Goal: Find specific page/section: Find specific page/section

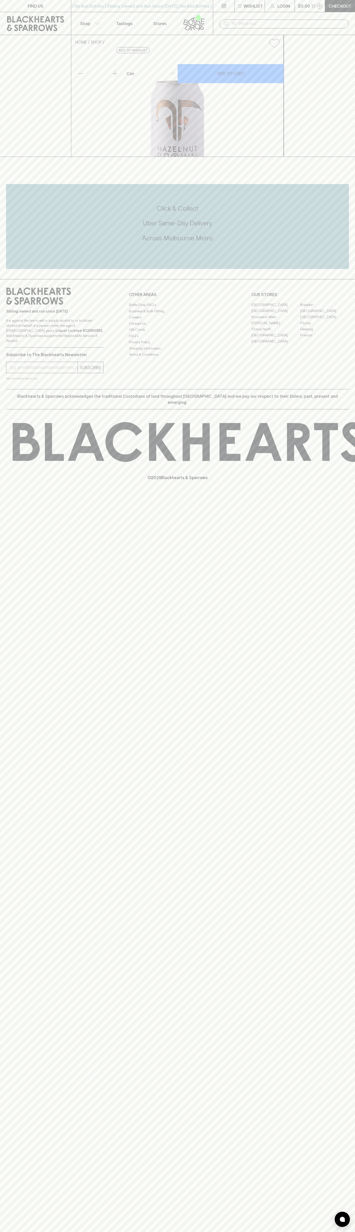
click at [156, 24] on p "Stores" at bounding box center [159, 24] width 13 height 6
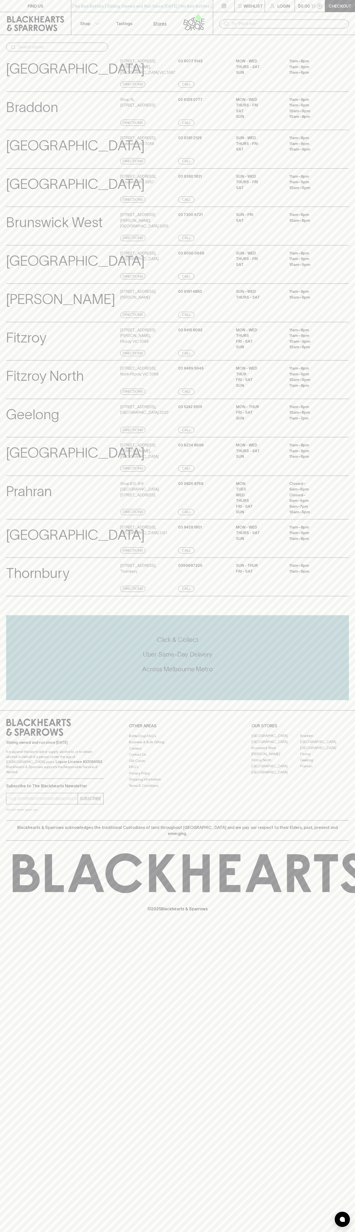
click at [39, 1232] on html "FIND US | No Bad Bottles | Sibling Owned and Run Since [DATE] | No Bad Bottles …" at bounding box center [177, 616] width 355 height 1232
click at [22, 115] on p "Braddon" at bounding box center [32, 107] width 52 height 21
